Goal: Task Accomplishment & Management: Manage account settings

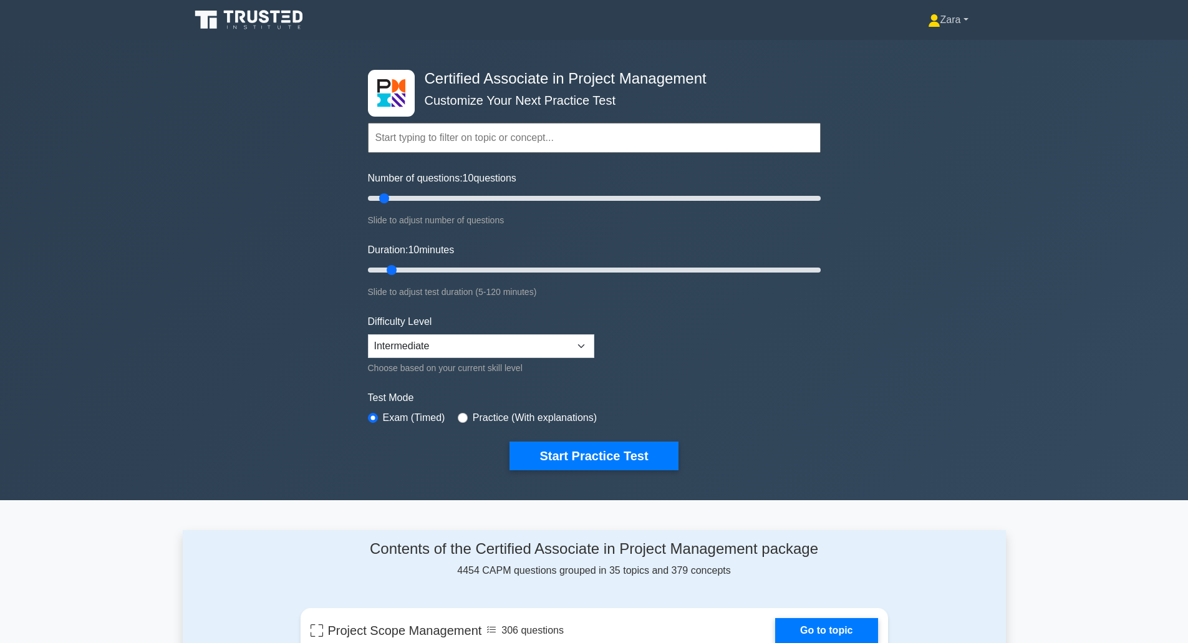
drag, startPoint x: 930, startPoint y: 24, endPoint x: 924, endPoint y: 36, distance: 13.4
click at [931, 25] on icon at bounding box center [934, 24] width 11 height 5
click at [921, 47] on link "Profile" at bounding box center [948, 49] width 99 height 20
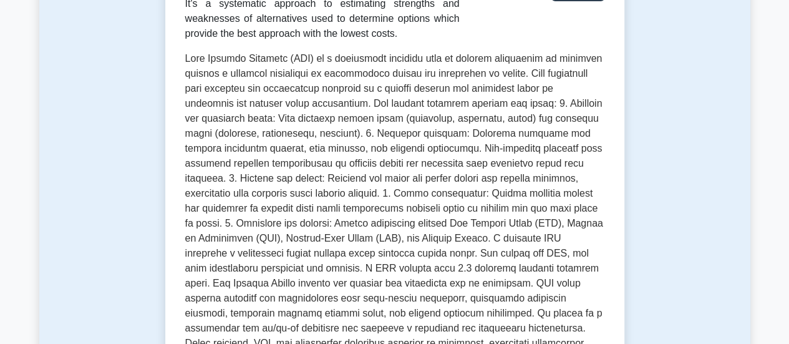
scroll to position [239, 0]
